Goal: Transaction & Acquisition: Purchase product/service

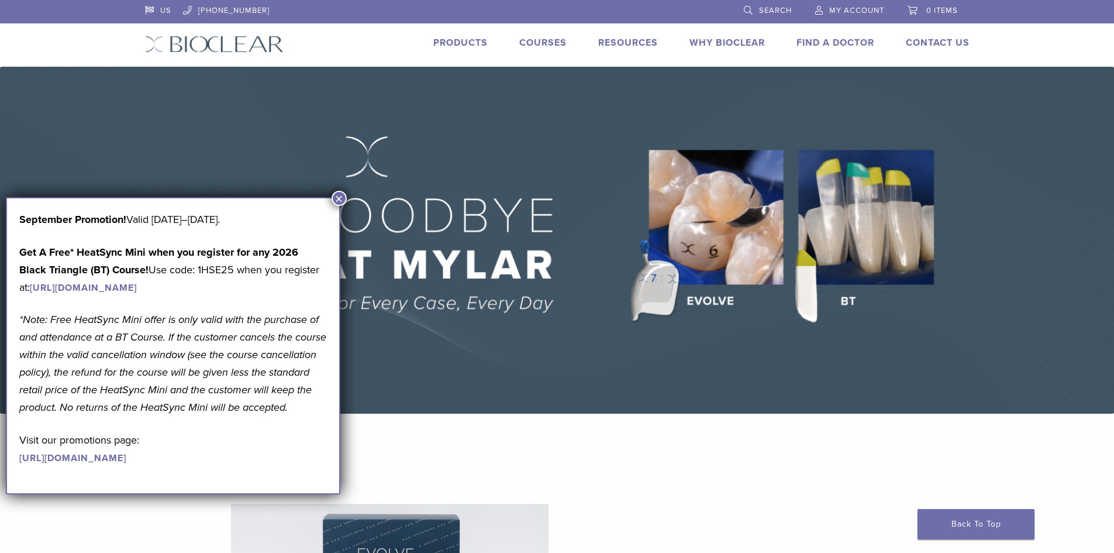
click at [343, 194] on button "×" at bounding box center [339, 198] width 15 height 15
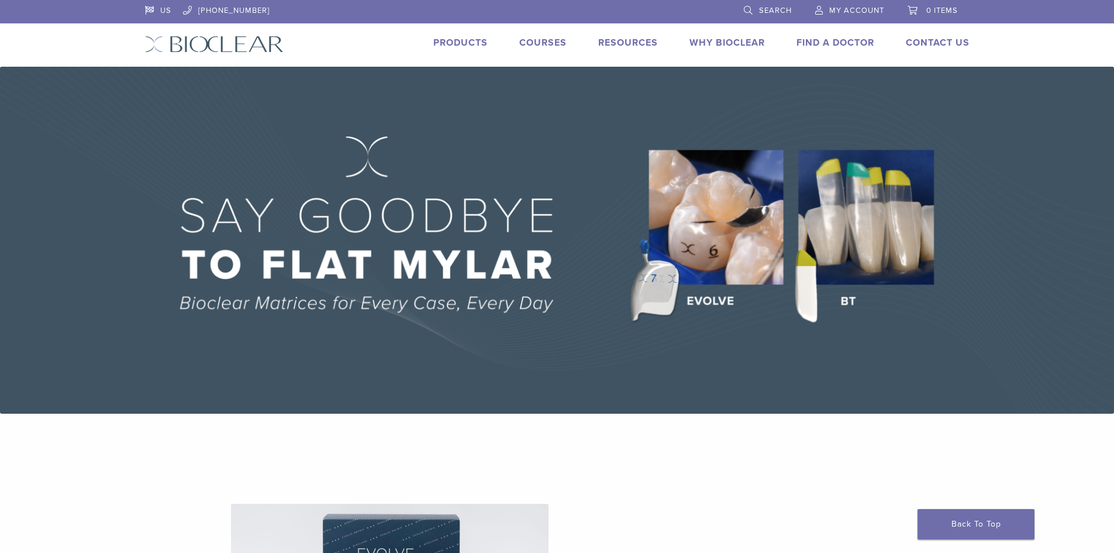
click at [765, 14] on span "Search" at bounding box center [775, 10] width 33 height 9
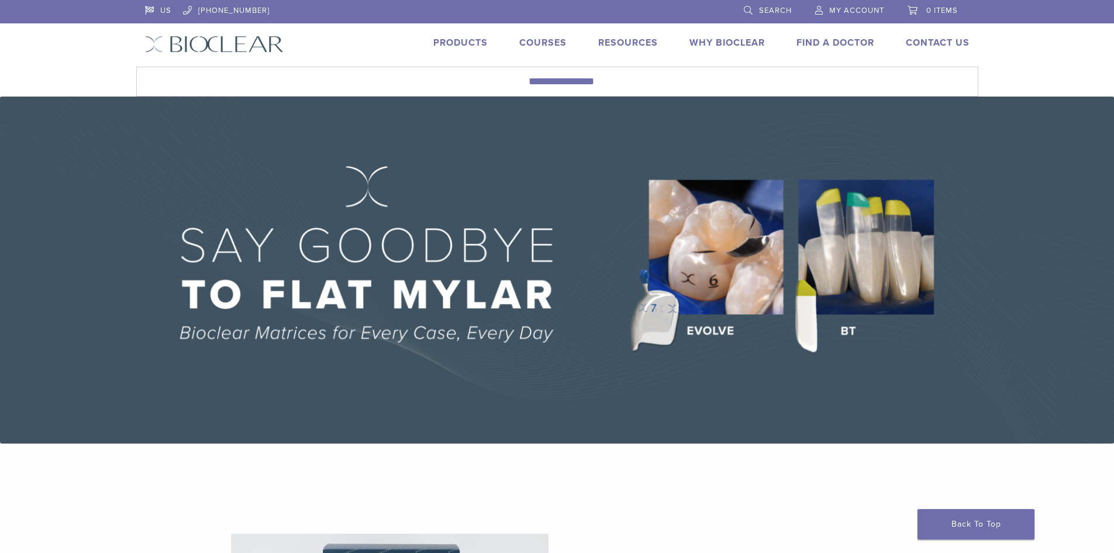
click at [749, 8] on link "Search" at bounding box center [768, 9] width 48 height 18
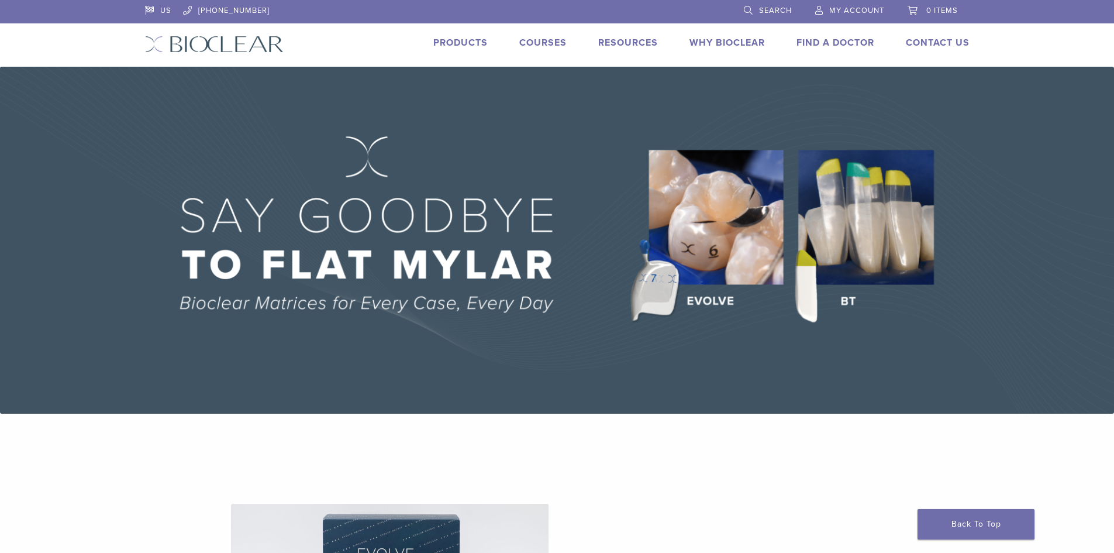
click at [747, 9] on link "Search" at bounding box center [768, 9] width 48 height 18
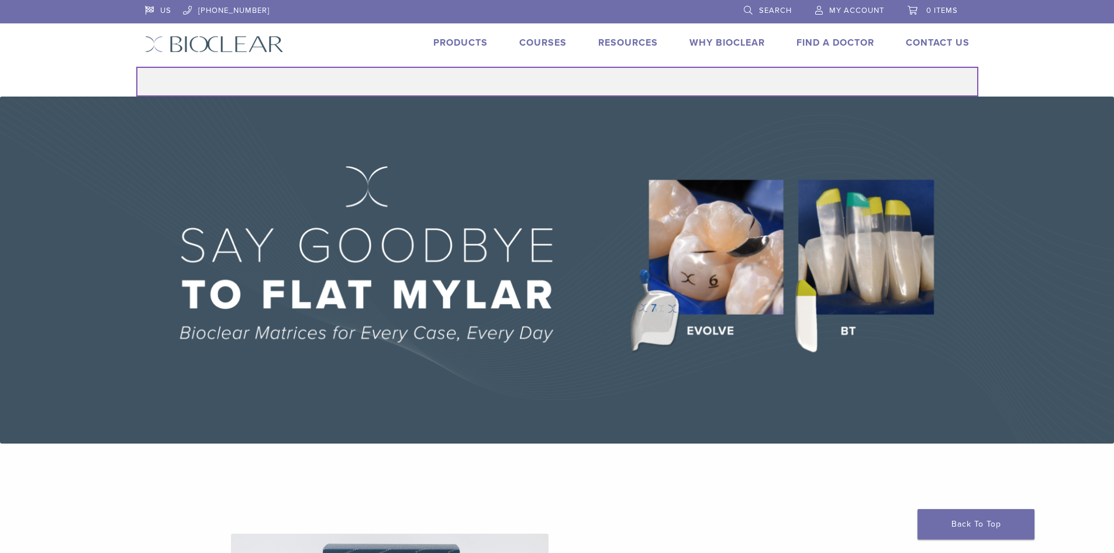
click at [650, 89] on input "Search for:" at bounding box center [557, 82] width 842 height 30
click at [338, 78] on input "Search for:" at bounding box center [557, 82] width 842 height 30
click at [436, 86] on input "Search for:" at bounding box center [557, 82] width 842 height 30
click at [436, 85] on input "Search for:" at bounding box center [557, 82] width 842 height 30
click at [568, 92] on input "Search for:" at bounding box center [557, 82] width 842 height 30
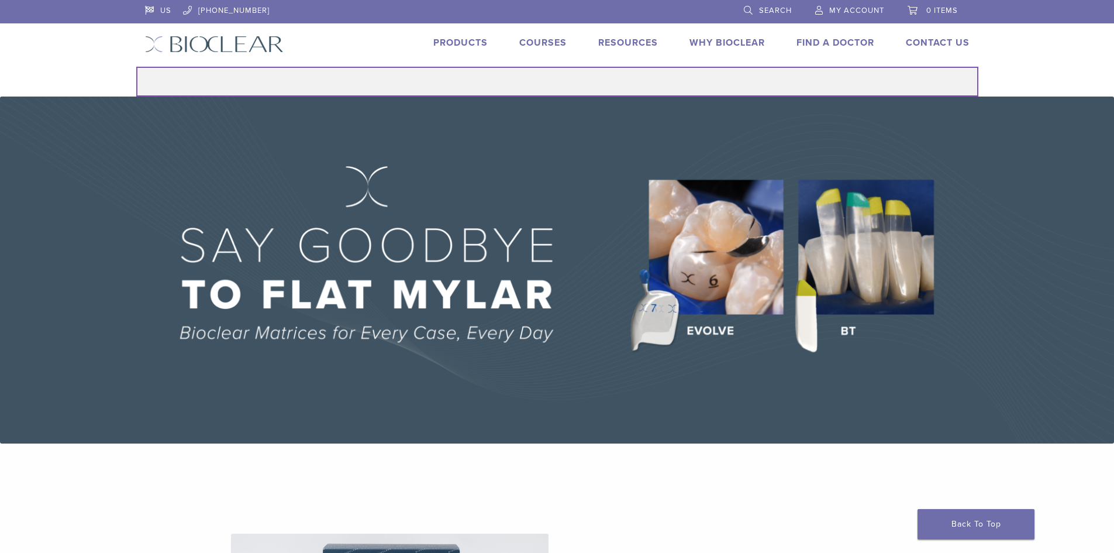
click at [446, 80] on input "Search for:" at bounding box center [557, 82] width 842 height 30
type input "**********"
click at [136, 66] on button "Search" at bounding box center [136, 66] width 1 height 1
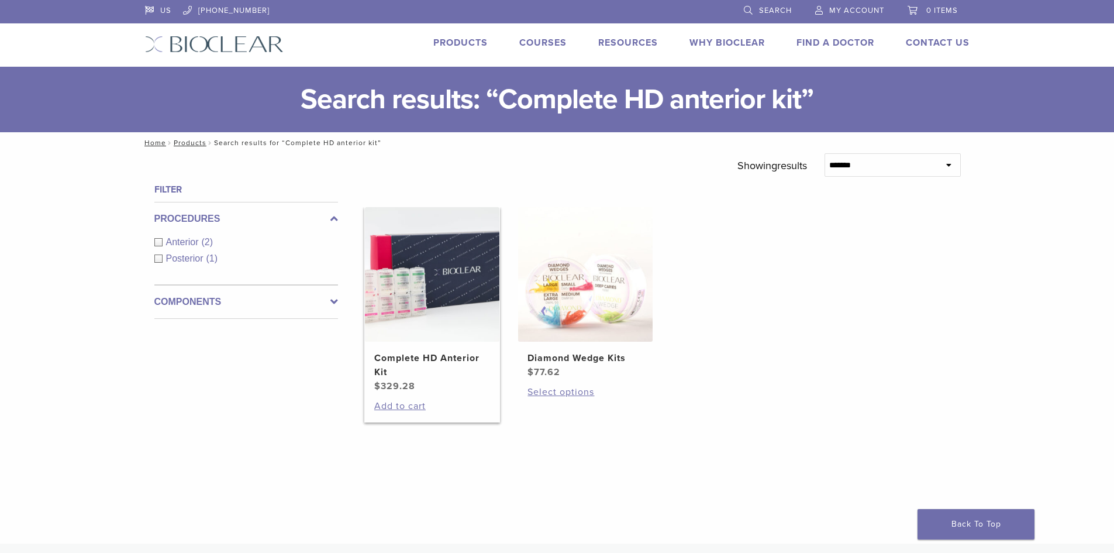
click at [395, 364] on h2 "Complete HD Anterior Kit" at bounding box center [432, 365] width 116 height 28
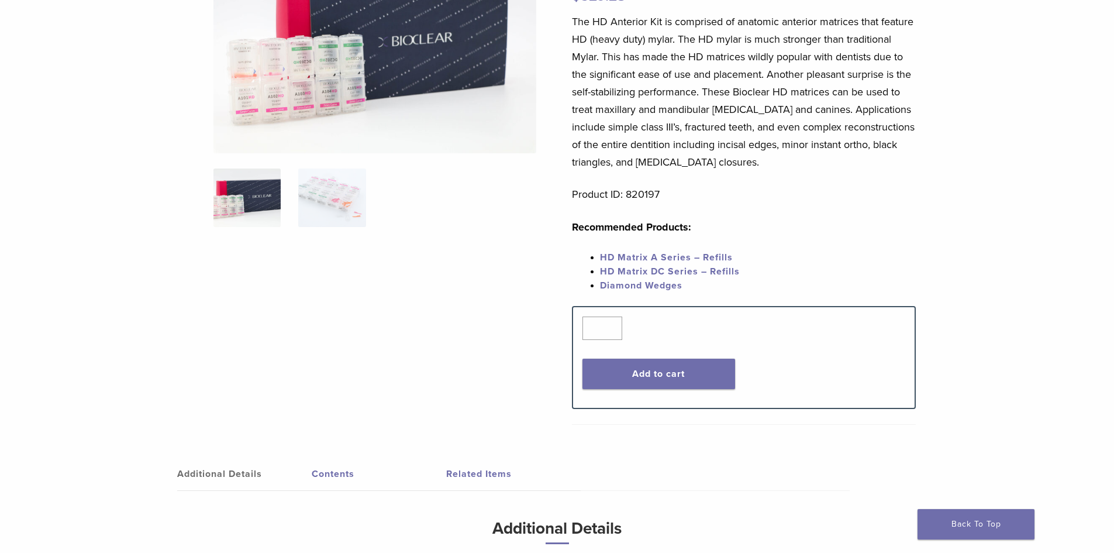
scroll to position [175, 0]
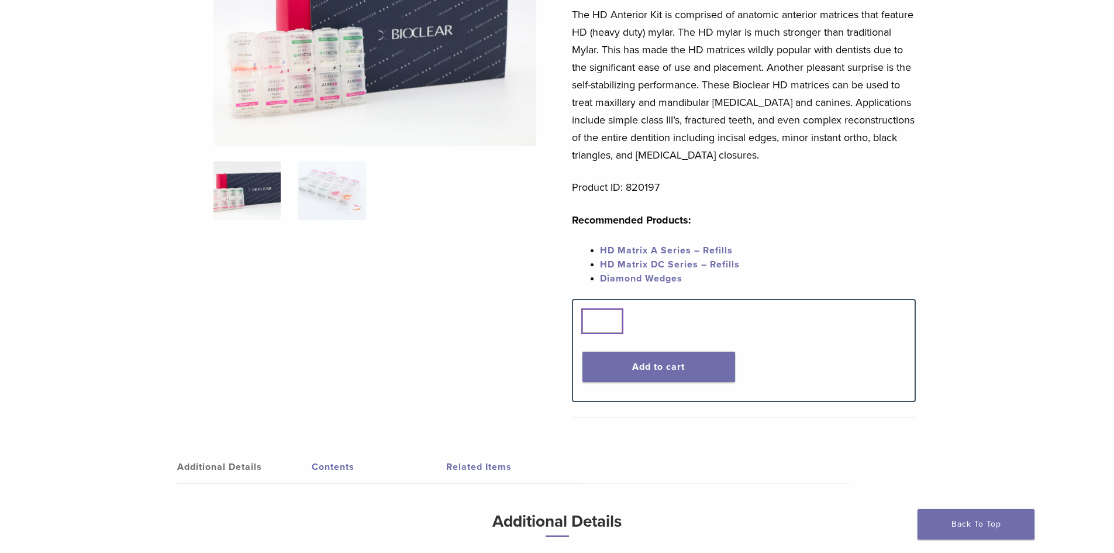
type input "*"
click at [610, 318] on input "*" at bounding box center [602, 320] width 40 height 23
click at [653, 367] on button "Add to cart" at bounding box center [658, 366] width 153 height 30
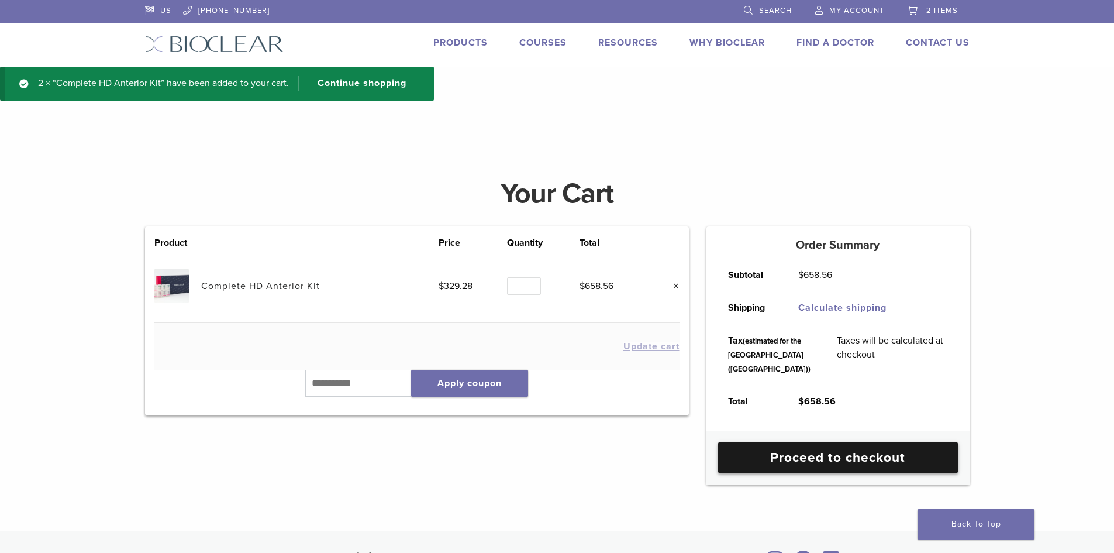
click at [781, 472] on link "Proceed to checkout" at bounding box center [838, 457] width 240 height 30
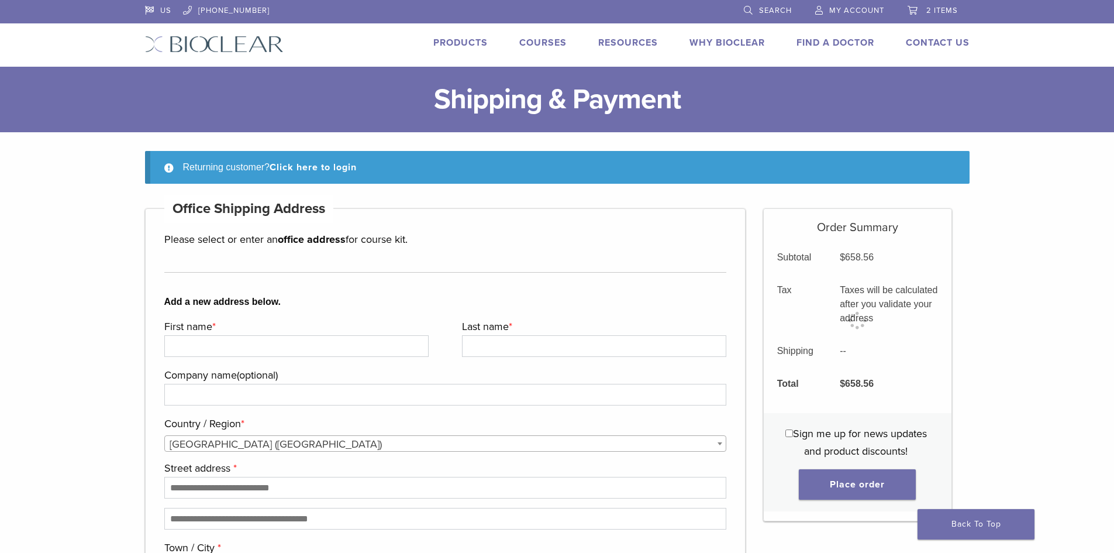
drag, startPoint x: 0, startPoint y: 0, endPoint x: 851, endPoint y: 9, distance: 851.3
click at [851, 9] on span "My Account" at bounding box center [856, 10] width 55 height 9
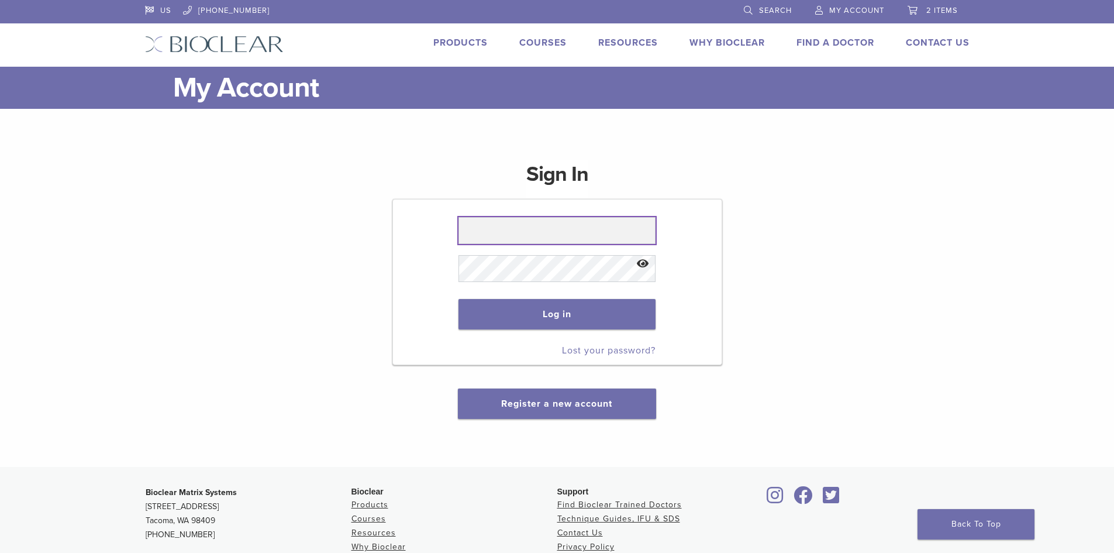
click at [547, 230] on input "text" at bounding box center [556, 230] width 197 height 27
type input "**********"
